Goal: Information Seeking & Learning: Learn about a topic

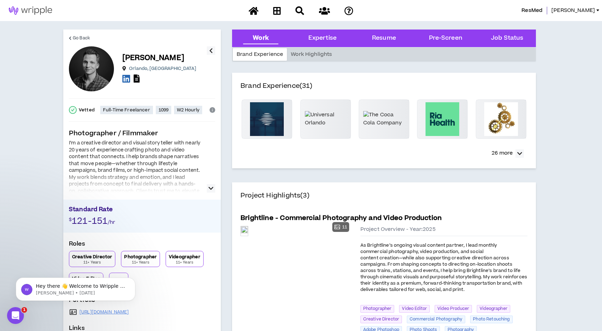
click at [212, 187] on icon "button" at bounding box center [211, 188] width 5 height 8
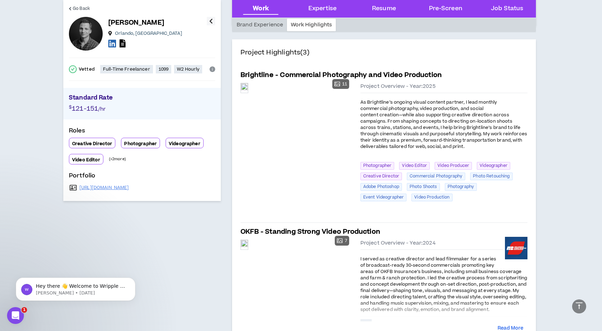
scroll to position [144, 0]
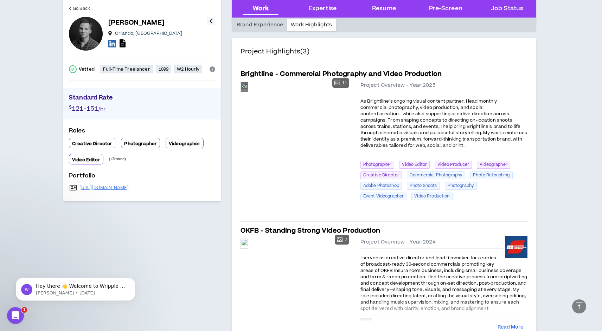
click at [248, 92] on div "Preview" at bounding box center [244, 86] width 7 height 9
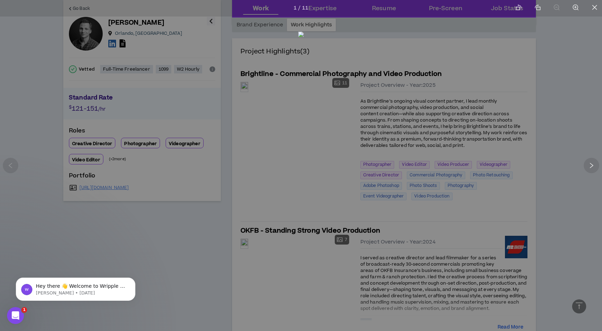
click at [298, 165] on img at bounding box center [301, 164] width 6 height 265
click at [573, 73] on div at bounding box center [301, 165] width 602 height 331
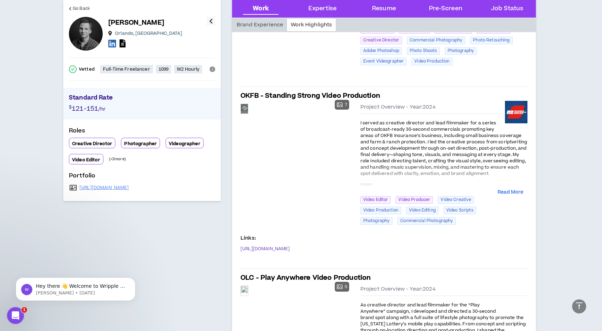
scroll to position [280, 0]
click at [248, 113] on div "Preview" at bounding box center [244, 108] width 7 height 9
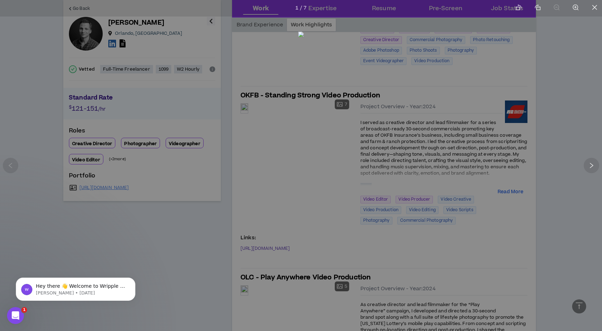
click at [551, 180] on div at bounding box center [301, 165] width 602 height 331
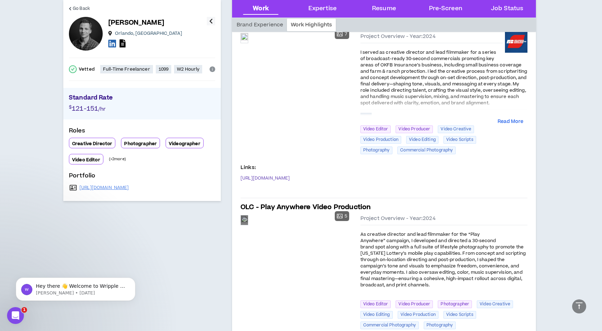
scroll to position [353, 0]
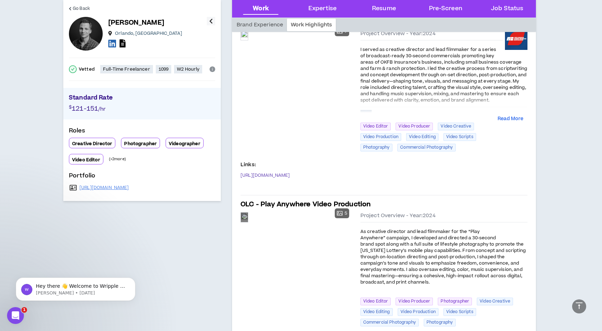
click at [248, 222] on div "Preview" at bounding box center [244, 217] width 7 height 9
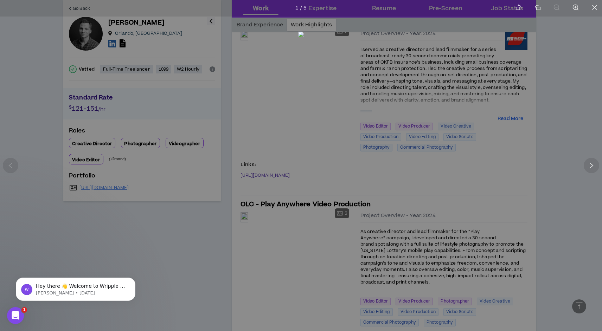
click at [542, 170] on div at bounding box center [301, 165] width 602 height 331
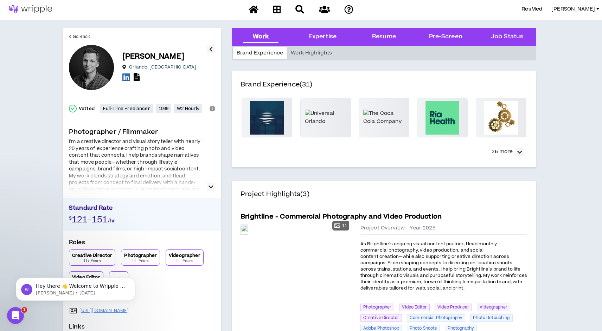
scroll to position [0, 0]
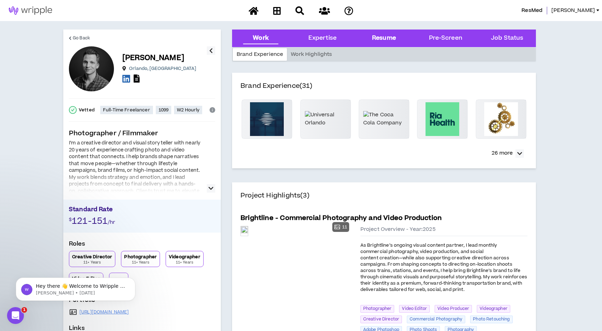
click at [390, 41] on div "Resume" at bounding box center [384, 38] width 24 height 9
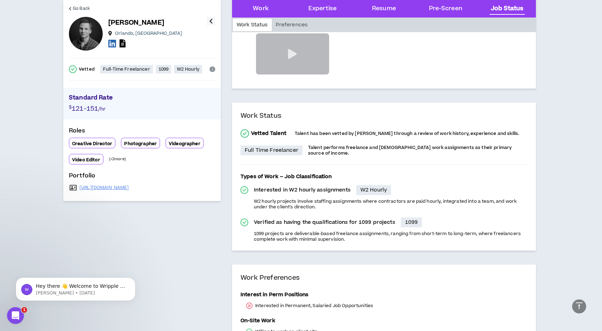
scroll to position [1833, 0]
click at [113, 188] on link "[URL][DOMAIN_NAME]" at bounding box center [105, 188] width 50 height 6
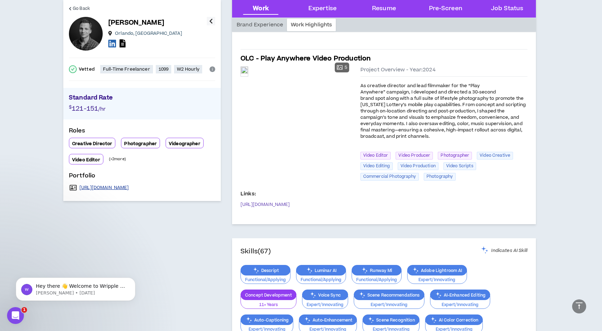
scroll to position [498, 0]
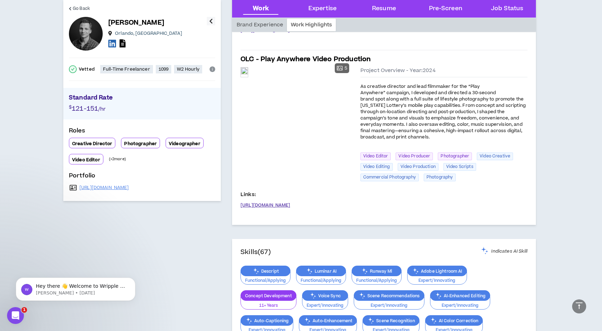
click at [270, 204] on link "[URL][DOMAIN_NAME]" at bounding box center [266, 206] width 50 height 6
